Goal: Find specific page/section: Find specific page/section

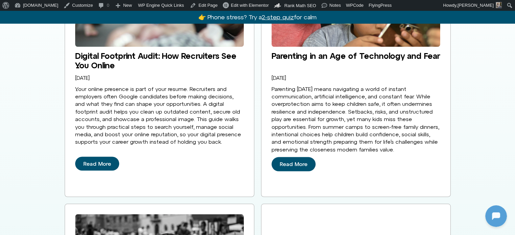
scroll to position [1219, 0]
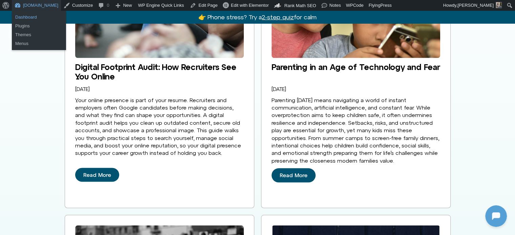
click at [30, 17] on link "Dashboard" at bounding box center [39, 17] width 54 height 9
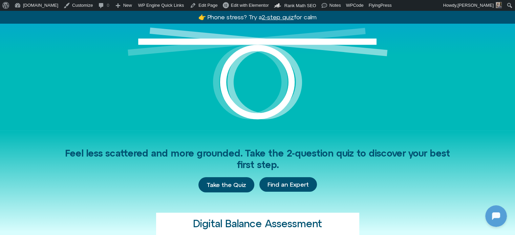
scroll to position [112, 0]
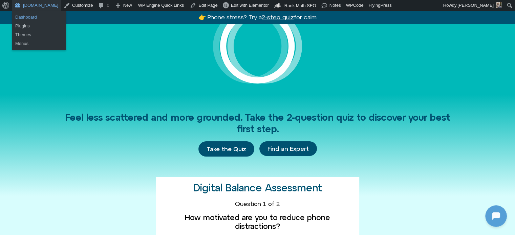
click at [34, 15] on link "Dashboard" at bounding box center [39, 17] width 54 height 9
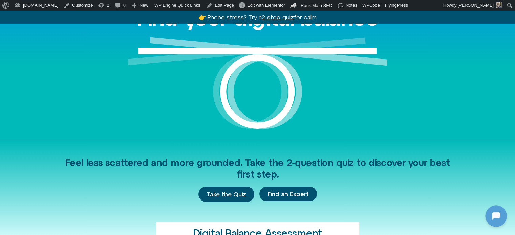
scroll to position [68, 0]
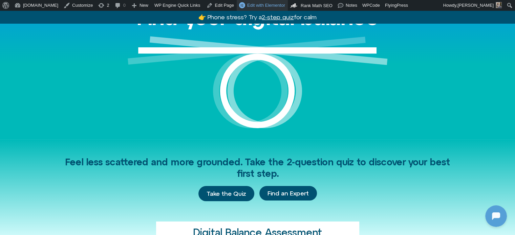
click at [247, 5] on span "Edit with Elementor" at bounding box center [266, 5] width 38 height 5
